Goal: Navigation & Orientation: Find specific page/section

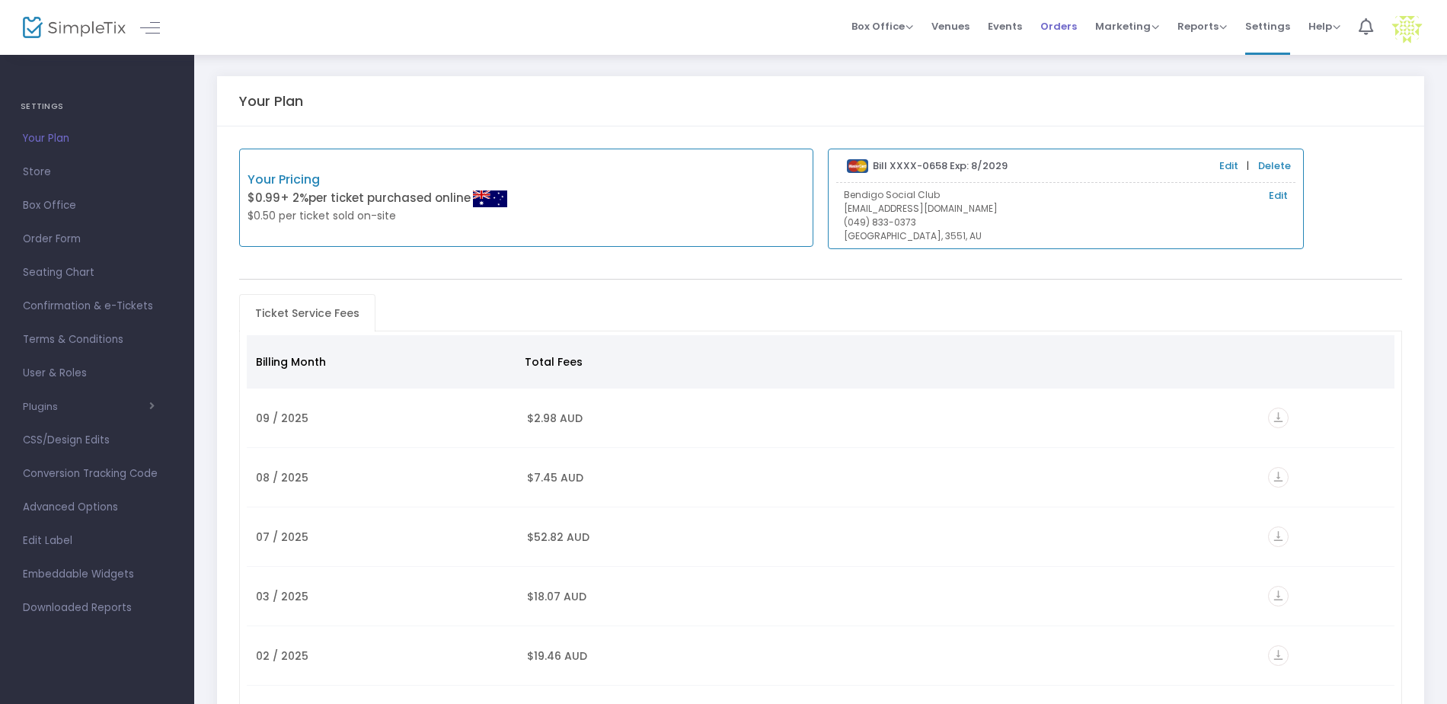
click at [1077, 28] on span "Orders" at bounding box center [1058, 26] width 37 height 39
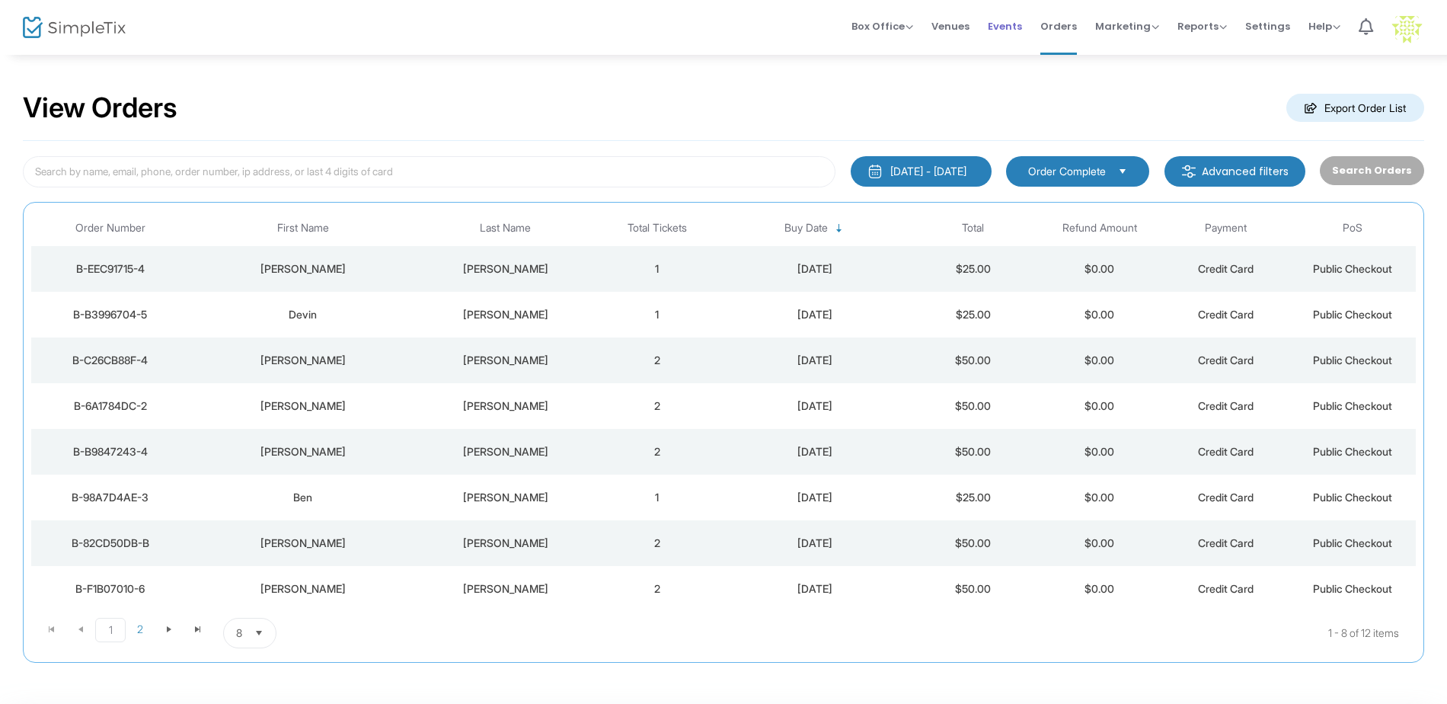
click at [1011, 23] on span "Events" at bounding box center [1005, 26] width 34 height 39
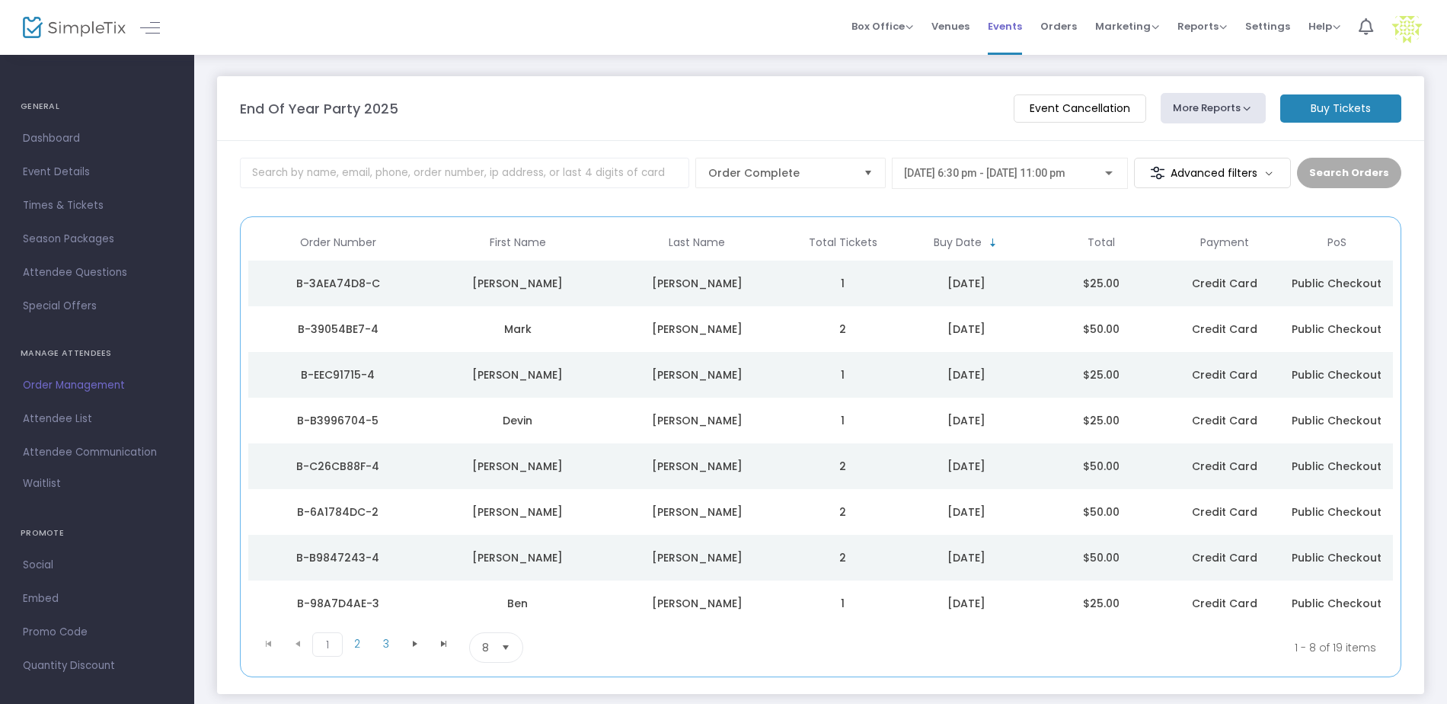
click at [1022, 42] on span "Events" at bounding box center [1005, 26] width 34 height 39
